Goal: Information Seeking & Learning: Learn about a topic

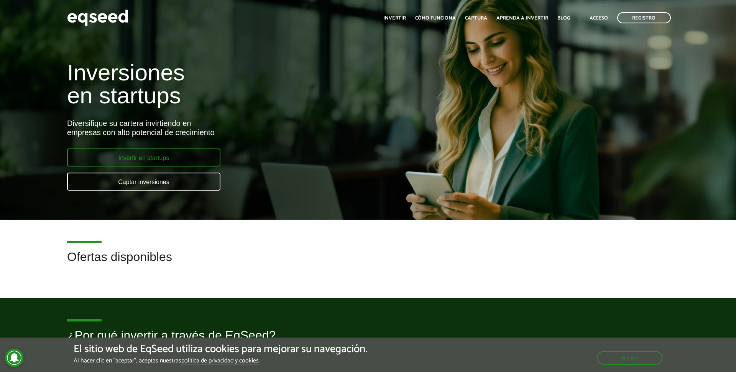
click at [143, 157] on font "Invertir en startups" at bounding box center [143, 158] width 51 height 7
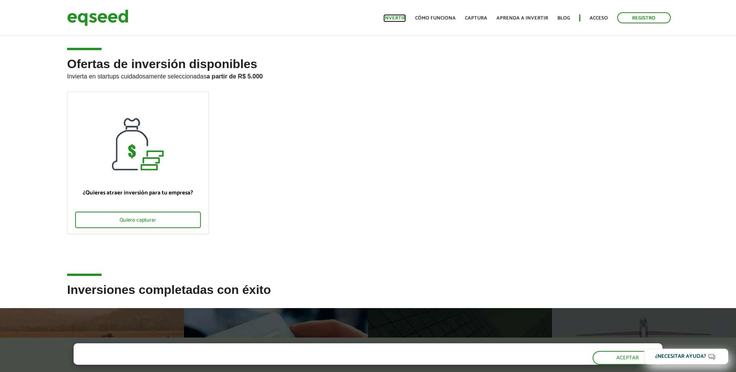
click at [398, 18] on font "Invertir" at bounding box center [394, 18] width 23 height 8
click at [434, 18] on font "Cómo funciona" at bounding box center [435, 18] width 41 height 8
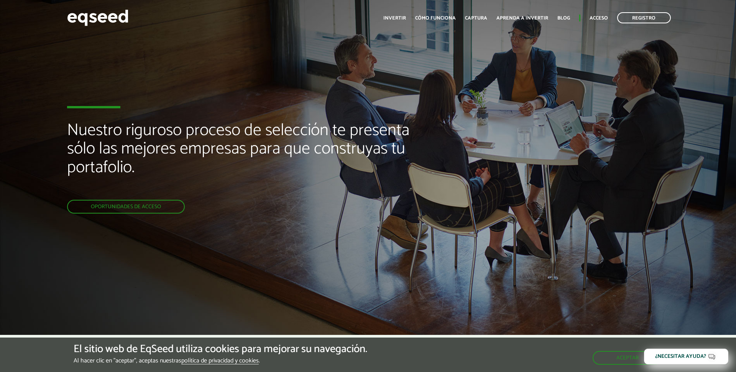
click at [433, 82] on div "Nuestro riguroso proceso de selección te presenta sólo las mejores empresas par…" at bounding box center [368, 167] width 736 height 335
click at [143, 235] on div "Nuestro riguroso proceso de selección te presenta sólo las mejores empresas par…" at bounding box center [245, 167] width 356 height 335
click at [534, 16] on font "Aprenda a invertir" at bounding box center [522, 18] width 52 height 8
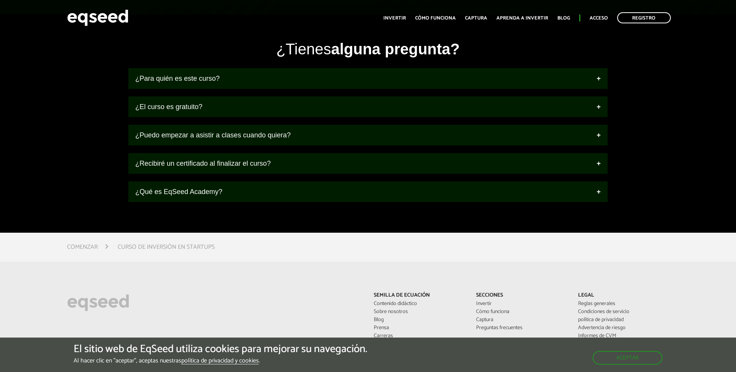
scroll to position [1047, 0]
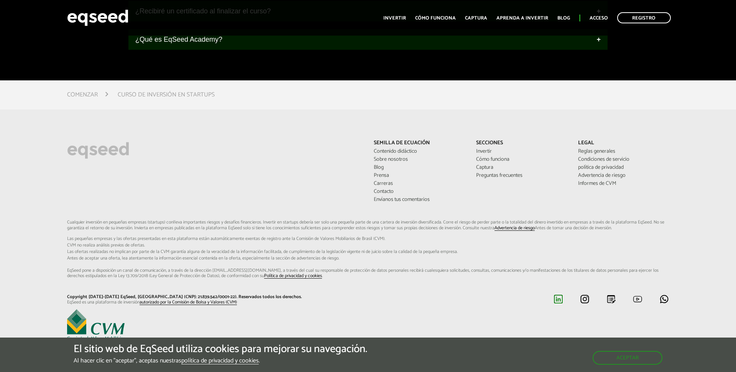
click at [557, 299] on img at bounding box center [558, 300] width 10 height 10
